Goal: Task Accomplishment & Management: Manage account settings

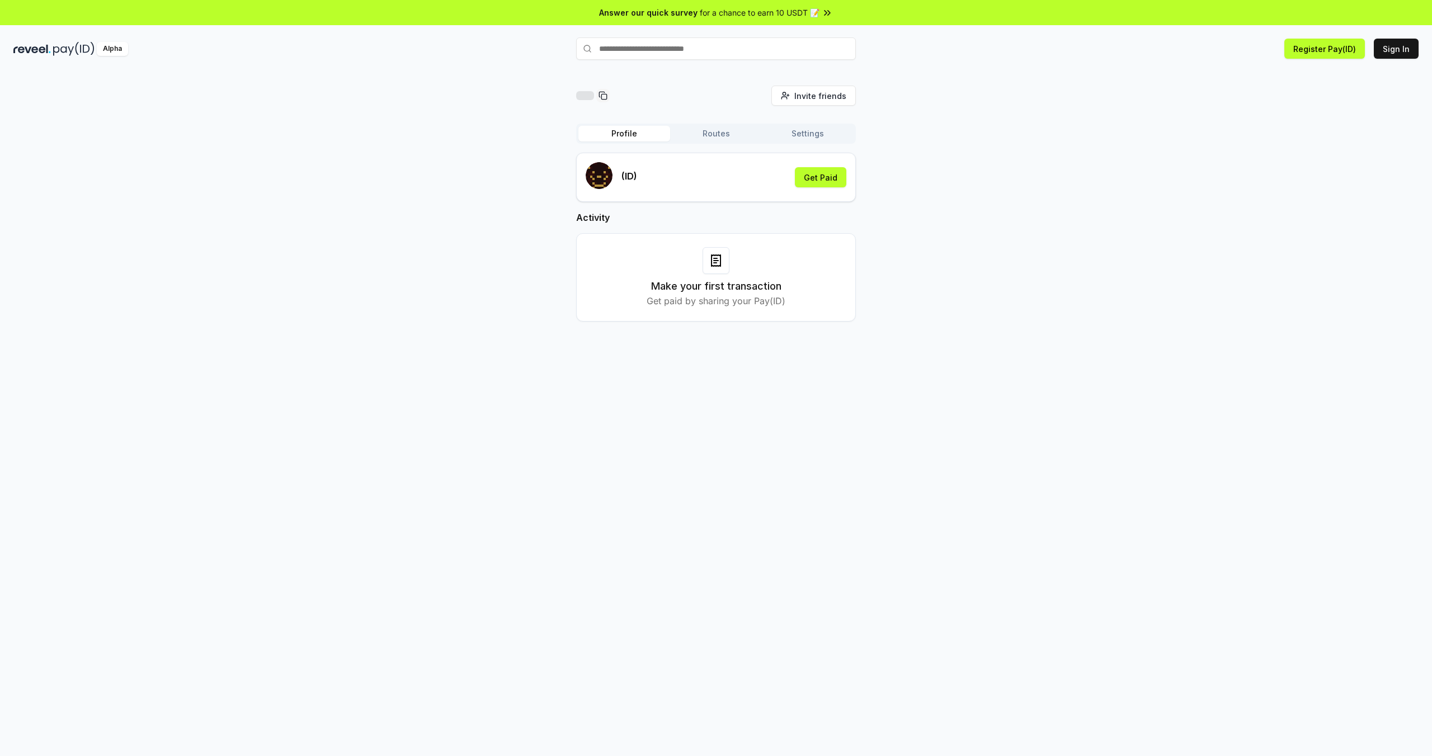
click at [717, 266] on icon at bounding box center [715, 260] width 9 height 11
click at [710, 264] on div at bounding box center [710, 264] width 0 height 0
click at [717, 266] on icon at bounding box center [715, 260] width 9 height 11
click at [1103, 253] on div "Invite friends Invite Profile Routes Settings (ID) Get Paid Activity Make your …" at bounding box center [715, 213] width 1405 height 254
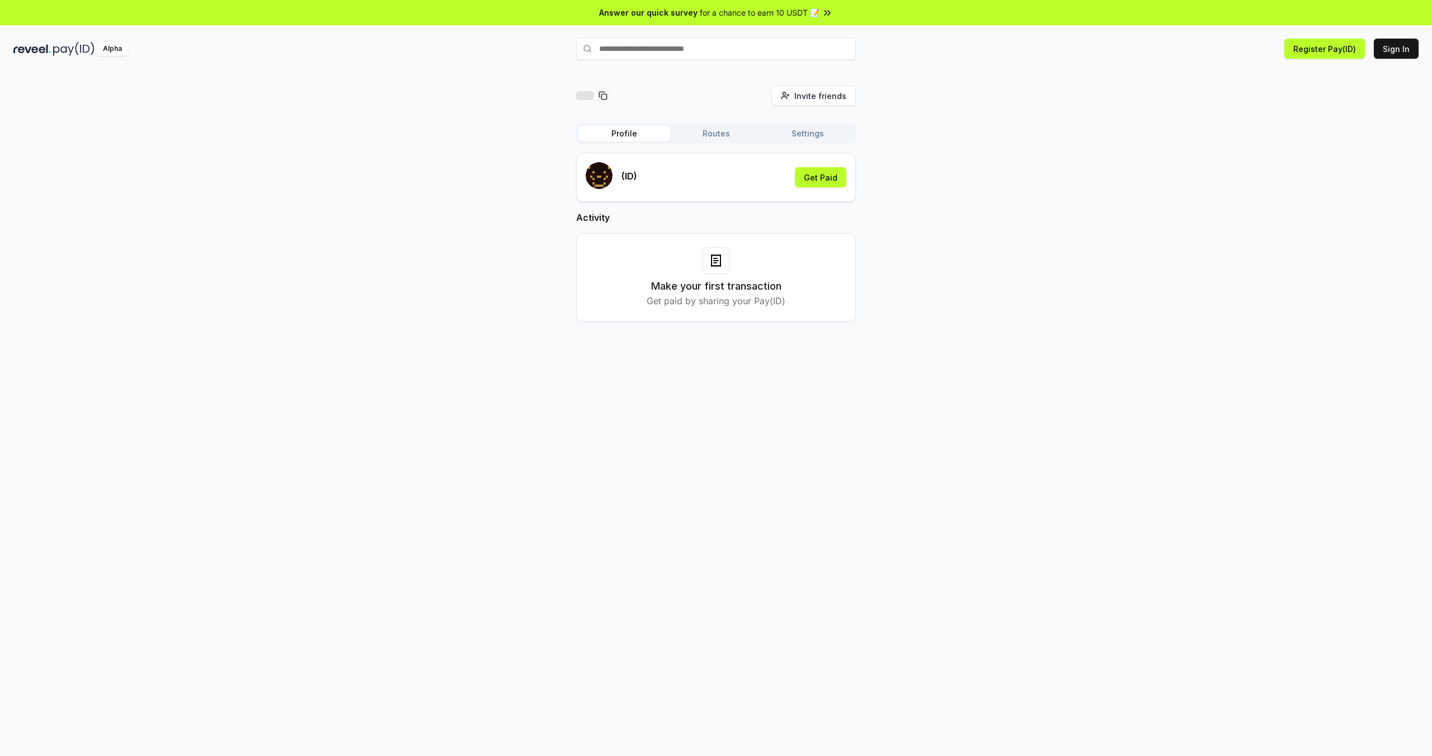
click at [990, 333] on div "Invite friends Invite Profile Routes Settings (ID) Get Paid Activity Make your …" at bounding box center [715, 213] width 1405 height 254
click at [816, 186] on button "Get Paid" at bounding box center [820, 177] width 51 height 20
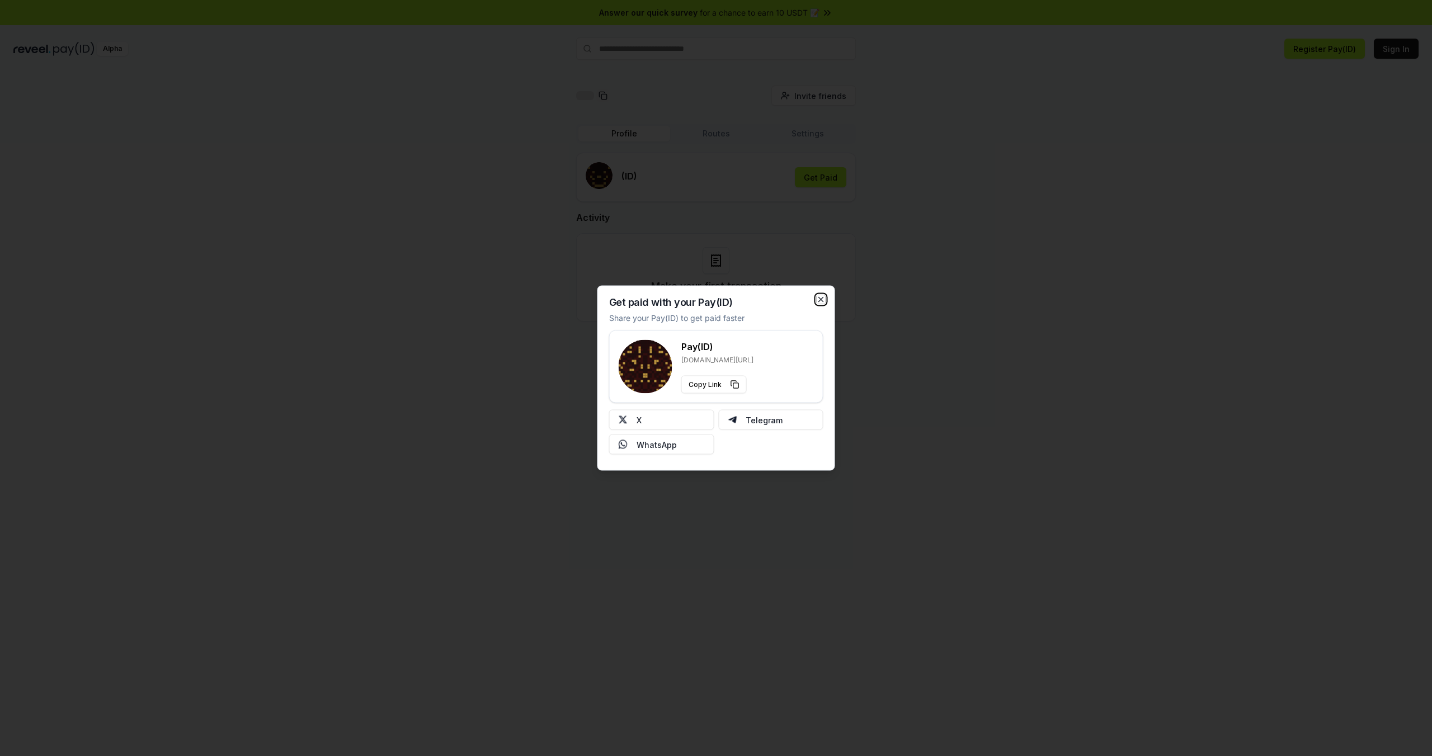
click at [821, 300] on icon "button" at bounding box center [821, 299] width 4 height 4
